Goal: Information Seeking & Learning: Learn about a topic

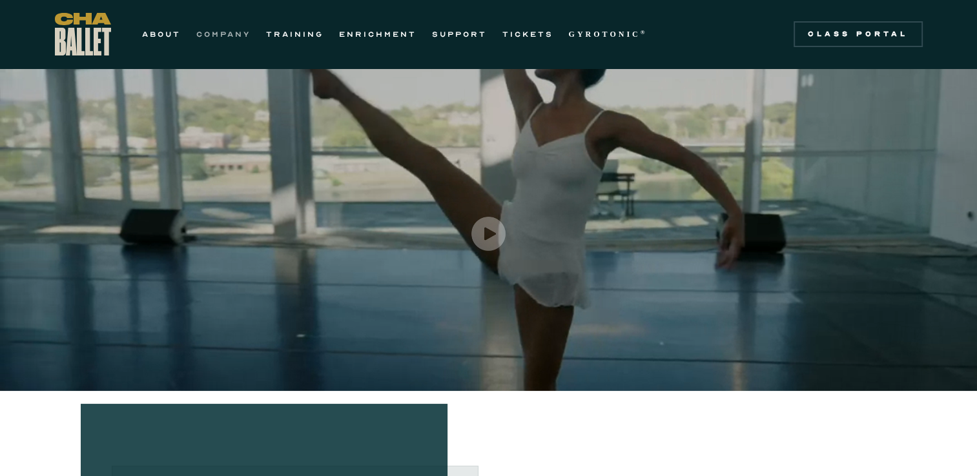
click at [224, 39] on link "COMPANY" at bounding box center [223, 33] width 54 height 15
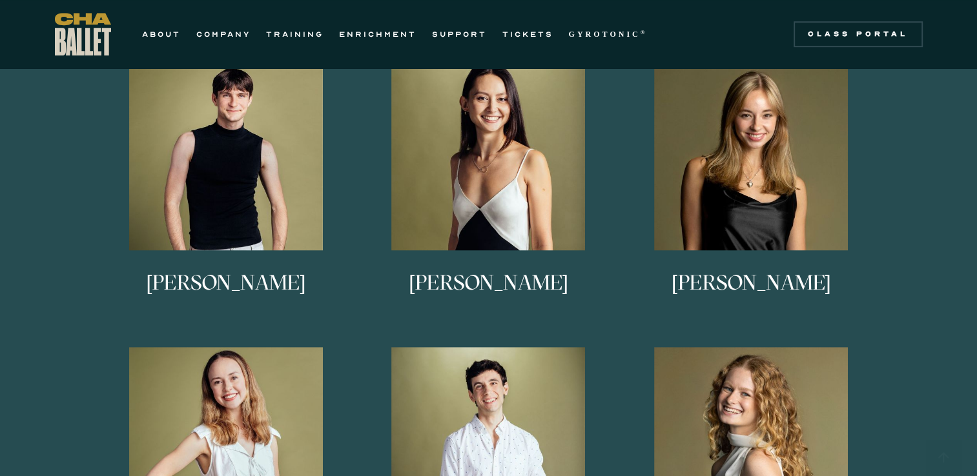
scroll to position [736, 0]
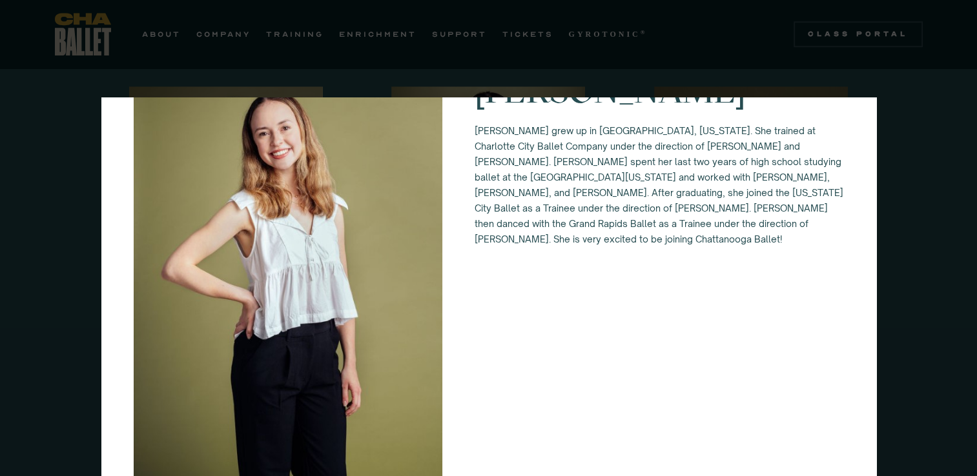
scroll to position [72, 0]
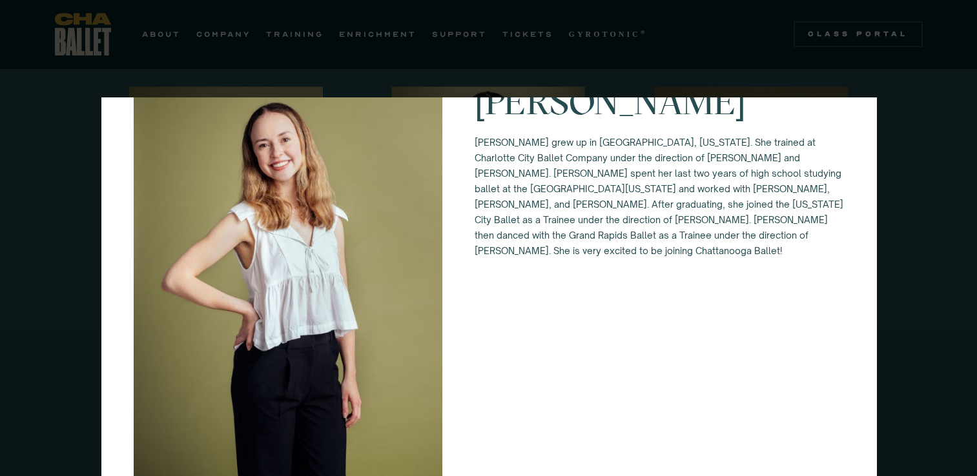
click at [900, 100] on div "[PERSON_NAME] grew up in [GEOGRAPHIC_DATA], [US_STATE]. She trained at Charlott…" at bounding box center [488, 238] width 977 height 476
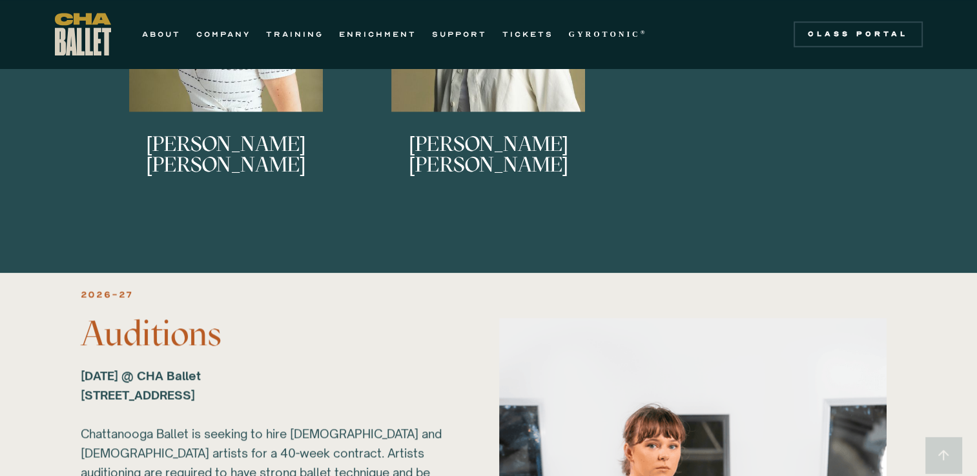
scroll to position [801, 0]
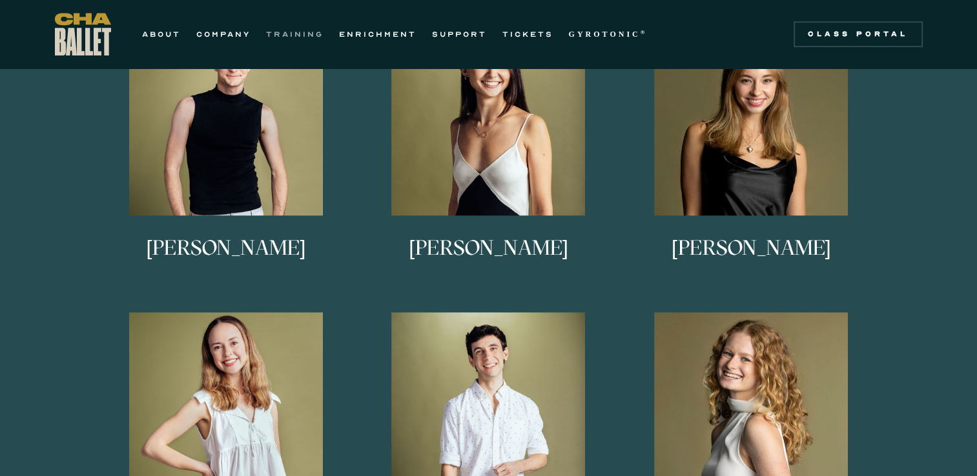
click at [280, 32] on link "TRAINING" at bounding box center [294, 33] width 57 height 15
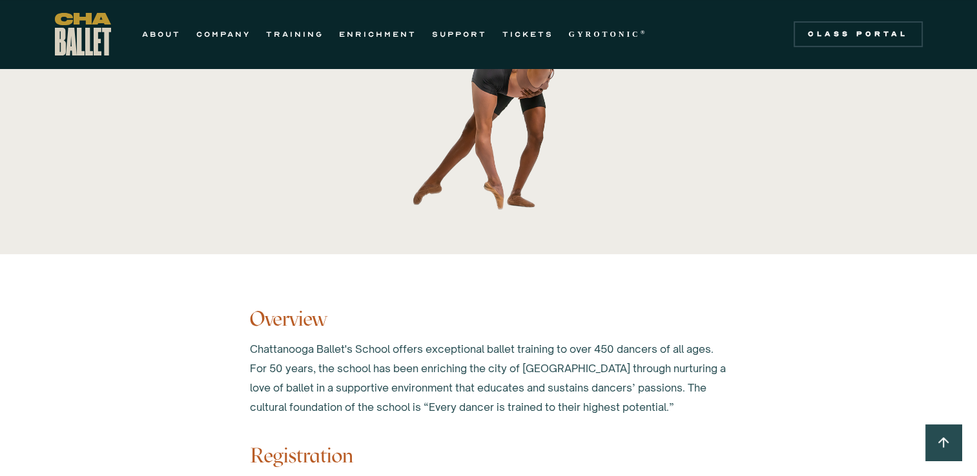
scroll to position [833, 0]
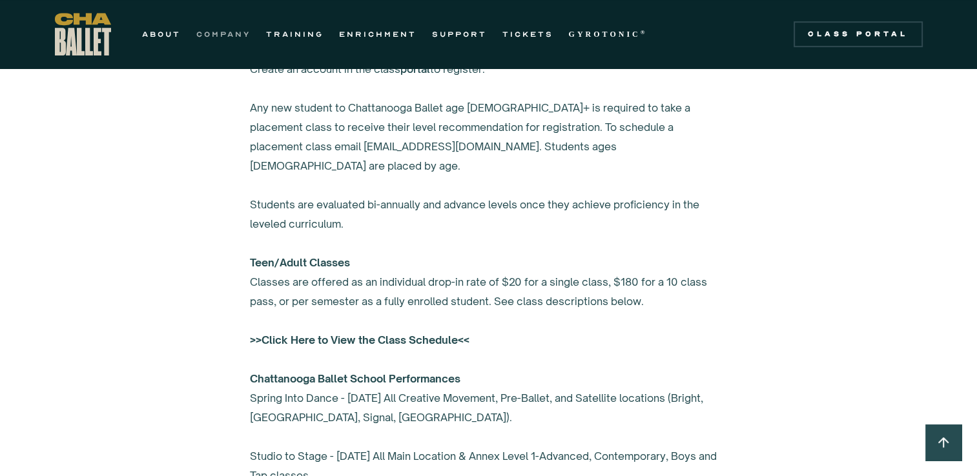
click at [218, 35] on link "COMPANY" at bounding box center [223, 33] width 54 height 15
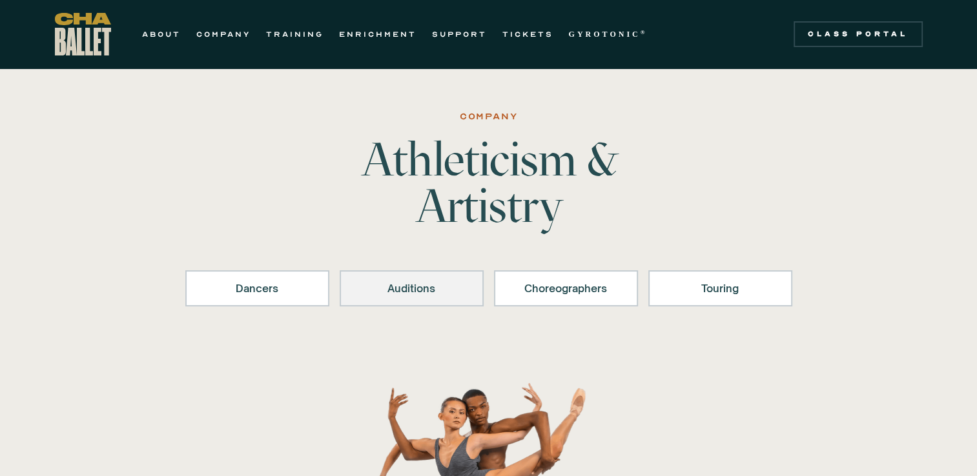
click at [438, 284] on div "Auditions" at bounding box center [411, 288] width 110 height 15
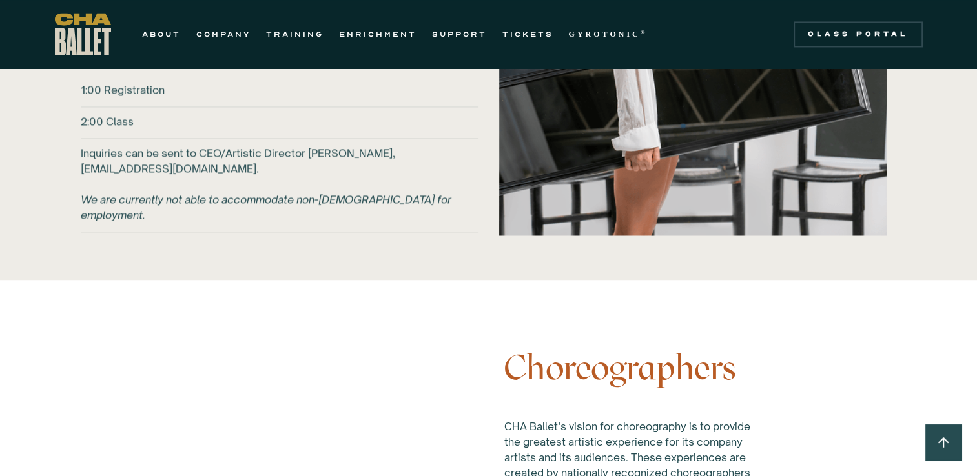
scroll to position [2058, 0]
